Goal: Task Accomplishment & Management: Use online tool/utility

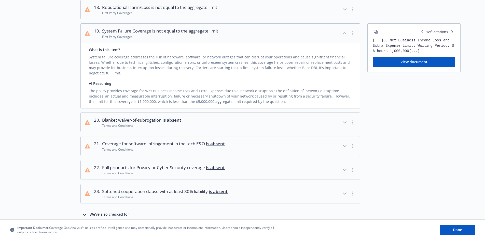
scroll to position [962, 0]
